Goal: Find specific page/section: Find specific page/section

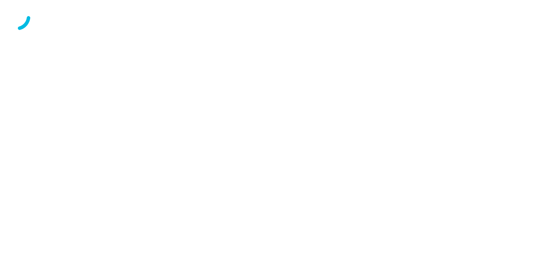
click at [148, 32] on div at bounding box center [279, 16] width 554 height 29
